Goal: Task Accomplishment & Management: Use online tool/utility

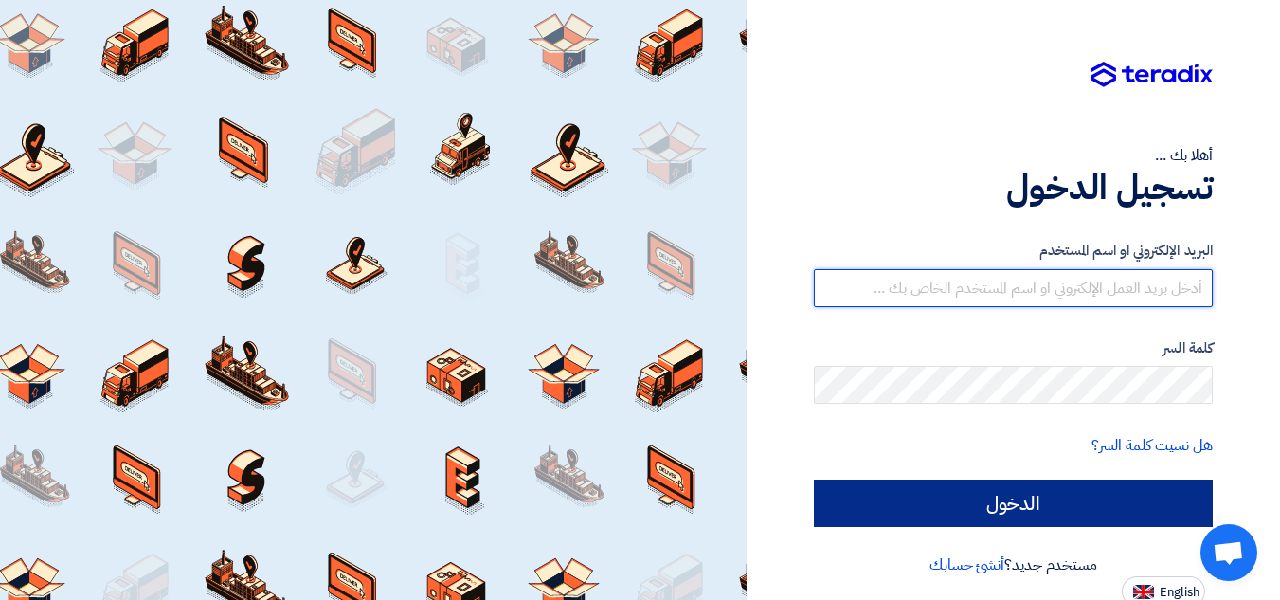
type input "[PERSON_NAME][EMAIL_ADDRESS][DOMAIN_NAME]"
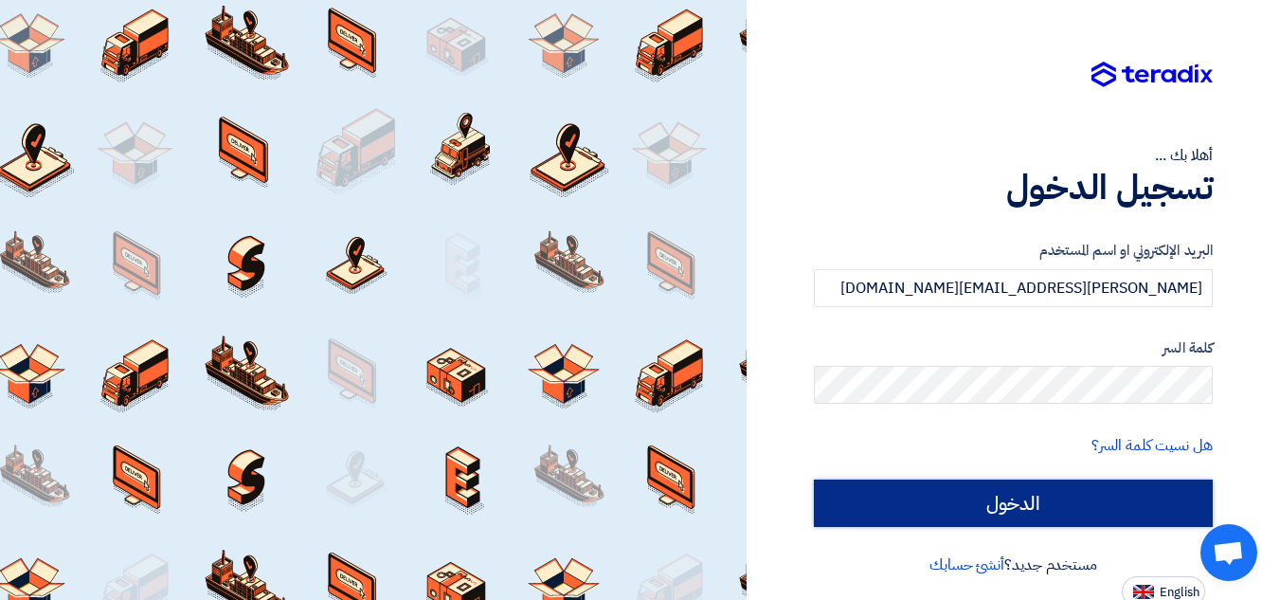
click at [1033, 517] on input "الدخول" at bounding box center [1013, 503] width 399 height 47
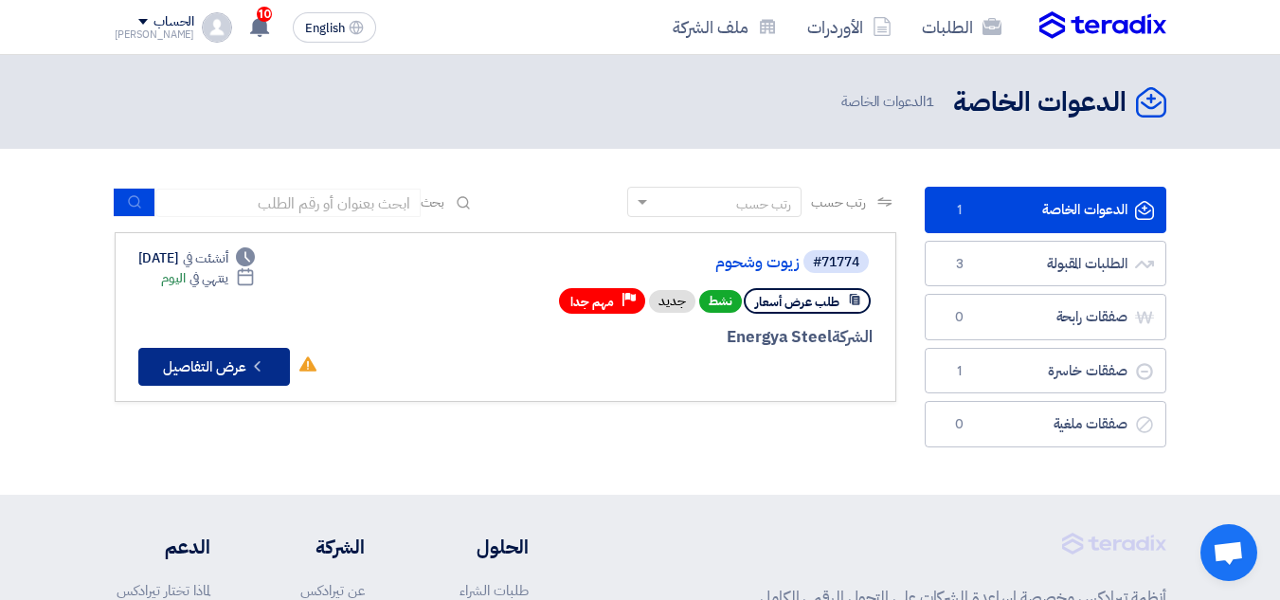
click at [223, 375] on button "Check details عرض التفاصيل" at bounding box center [214, 367] width 152 height 38
